Goal: Navigation & Orientation: Find specific page/section

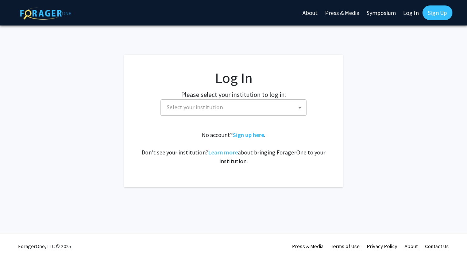
select select
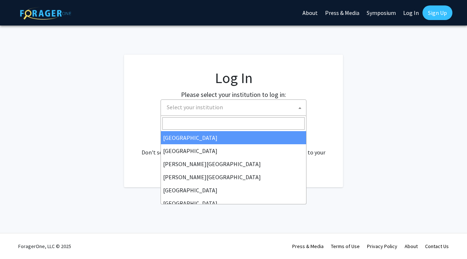
click at [230, 107] on span "Select your institution" at bounding box center [235, 107] width 142 height 15
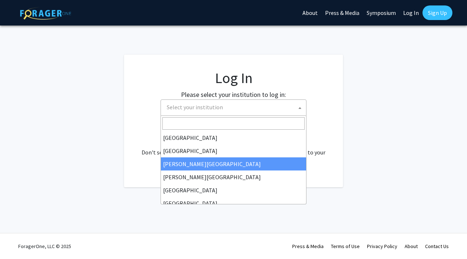
select select "5"
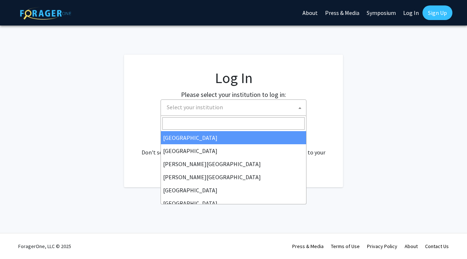
click at [278, 103] on span "Select your institution" at bounding box center [235, 107] width 142 height 15
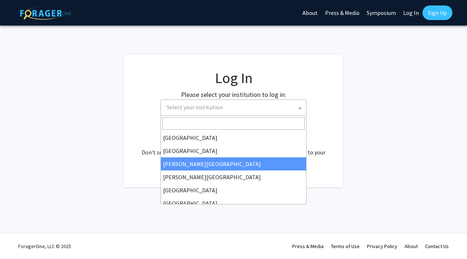
select select "5"
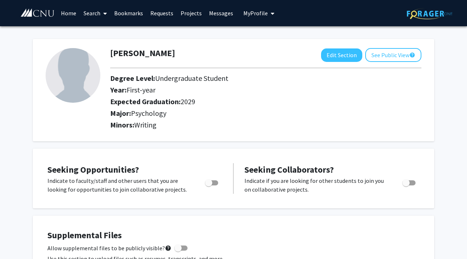
click at [257, 14] on span "My Profile" at bounding box center [255, 12] width 24 height 7
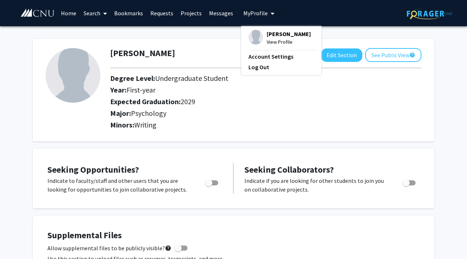
click at [260, 27] on div "[PERSON_NAME] View Profile Account Settings Log Out" at bounding box center [281, 50] width 80 height 49
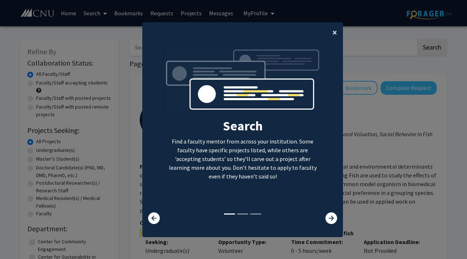
click at [331, 32] on button "×" at bounding box center [335, 32] width 16 height 20
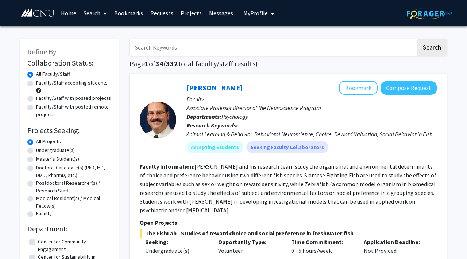
click at [70, 14] on link "Home" at bounding box center [68, 13] width 23 height 26
